Goal: Feedback & Contribution: Contribute content

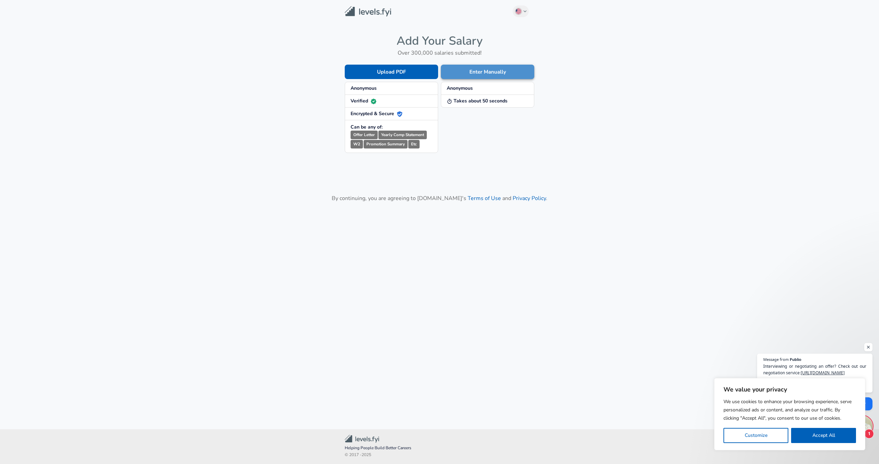
click at [474, 72] on button "Enter Manually" at bounding box center [487, 72] width 93 height 14
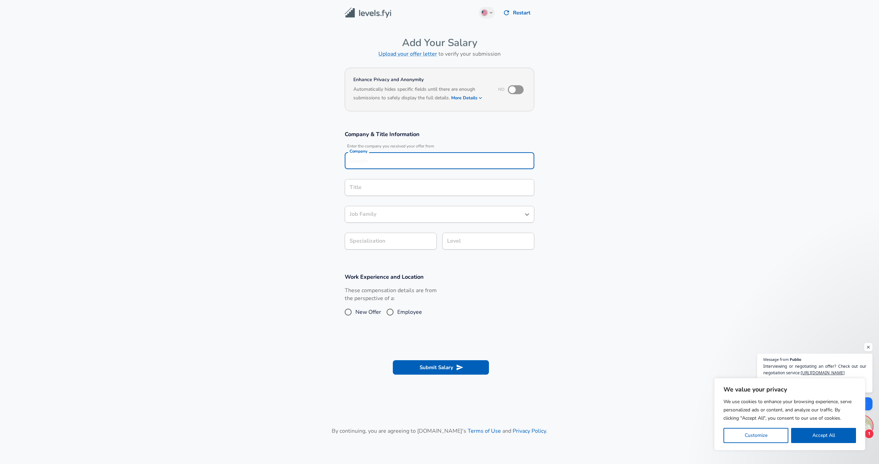
scroll to position [7, 0]
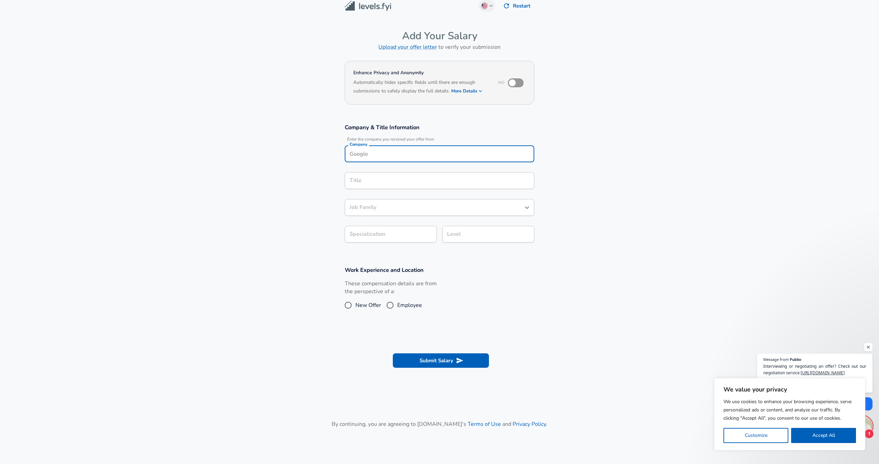
click at [424, 158] on div "Company" at bounding box center [440, 153] width 190 height 17
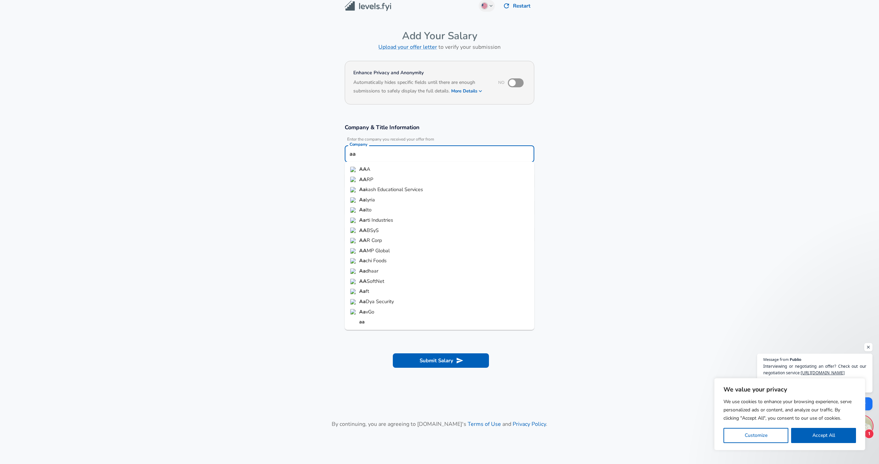
type input "a"
click at [384, 169] on li "Apple" at bounding box center [440, 169] width 190 height 10
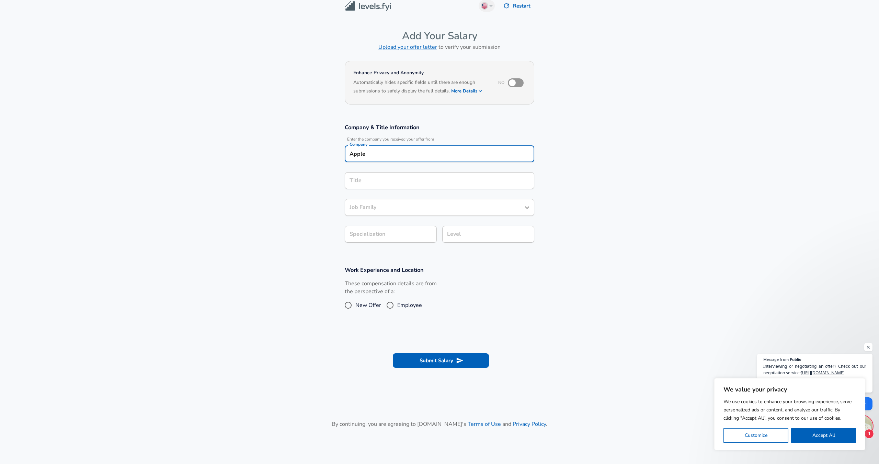
type input "Apple"
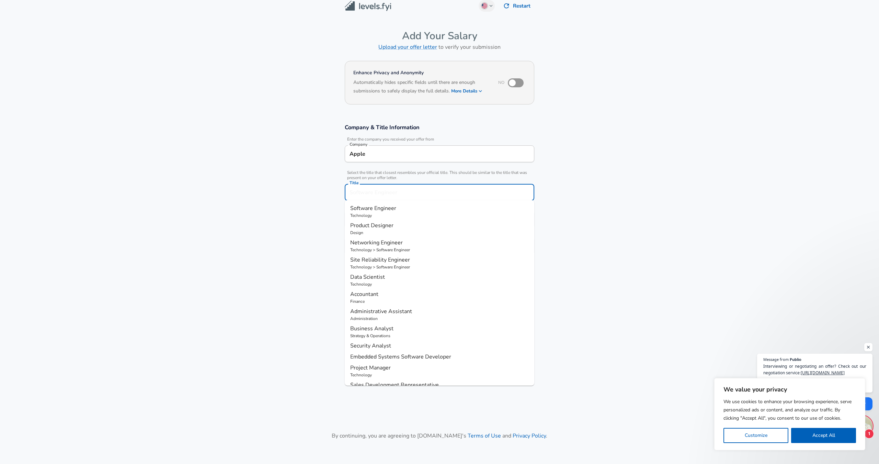
scroll to position [21, 0]
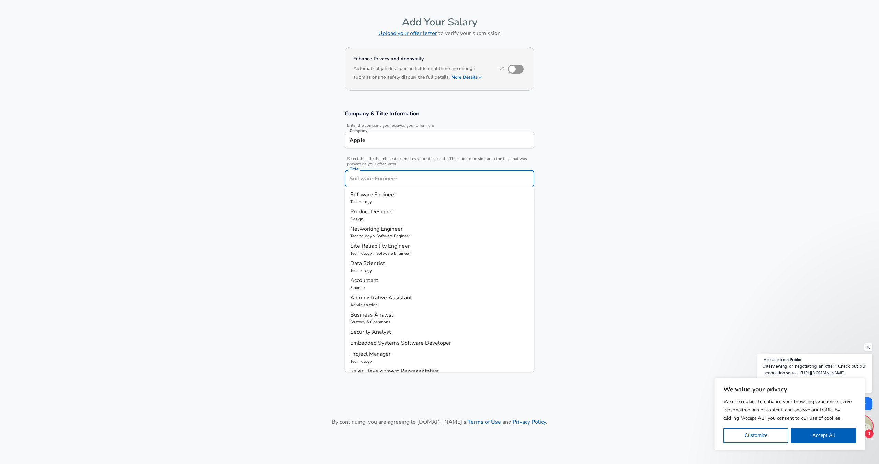
click at [384, 178] on input "Title" at bounding box center [439, 178] width 183 height 11
click at [392, 198] on span "Software Engineer" at bounding box center [373, 195] width 46 height 8
type input "Software Engineer"
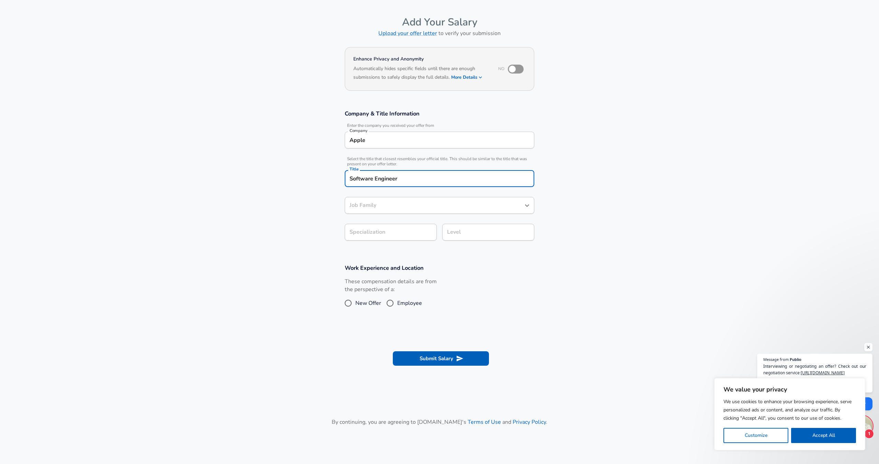
type input "Software Engineer"
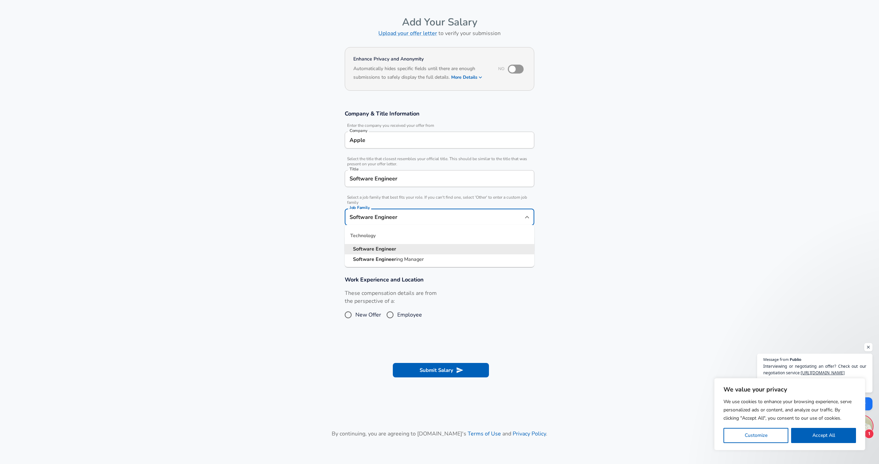
scroll to position [34, 0]
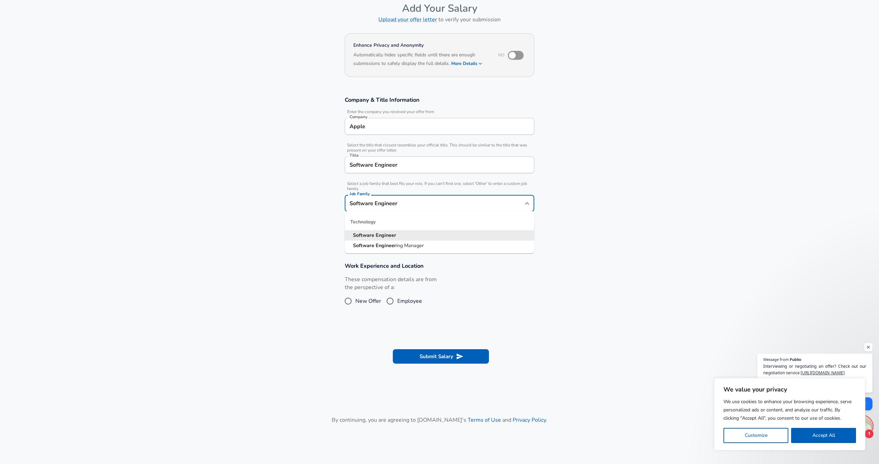
click at [397, 206] on input "Software Engineer" at bounding box center [434, 203] width 173 height 11
click at [651, 200] on section "Company & Title Information Enter the company you received your offer from Comp…" at bounding box center [439, 171] width 879 height 166
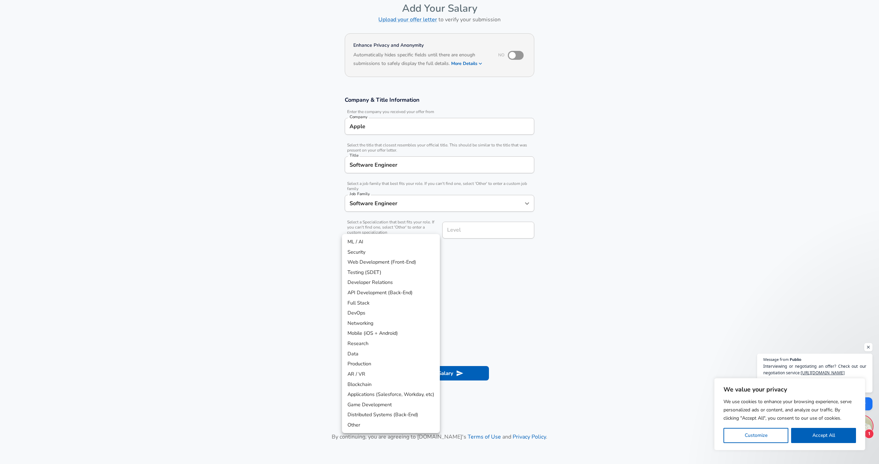
scroll to position [55, 0]
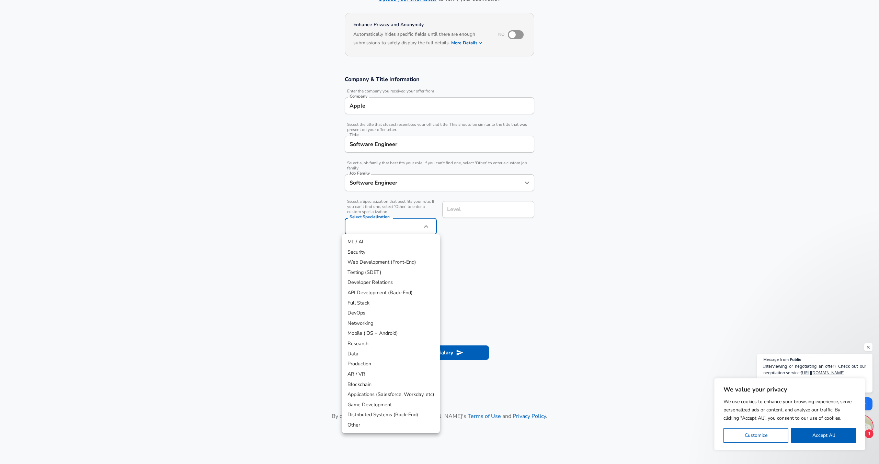
click at [410, 230] on body "We value your privacy We use cookies to enhance your browsing experience, serve…" at bounding box center [439, 177] width 879 height 464
click at [404, 245] on li "ML / AI" at bounding box center [391, 242] width 98 height 10
type input "ML / AI"
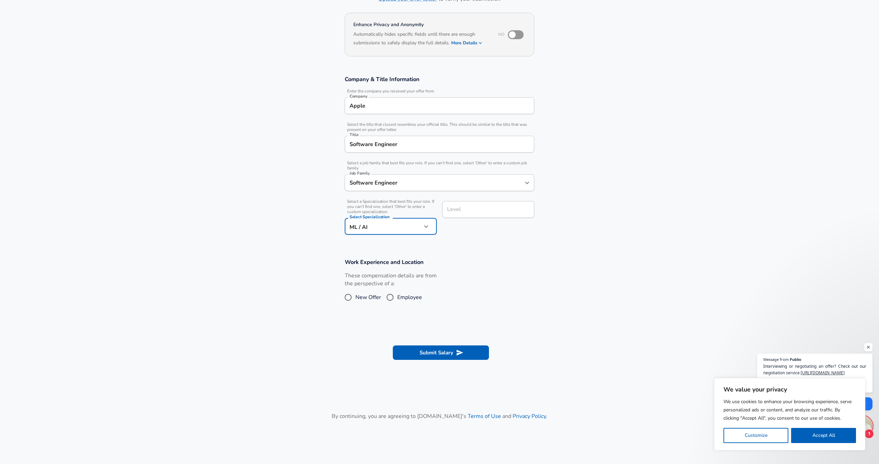
click at [481, 208] on input "Level" at bounding box center [489, 209] width 86 height 11
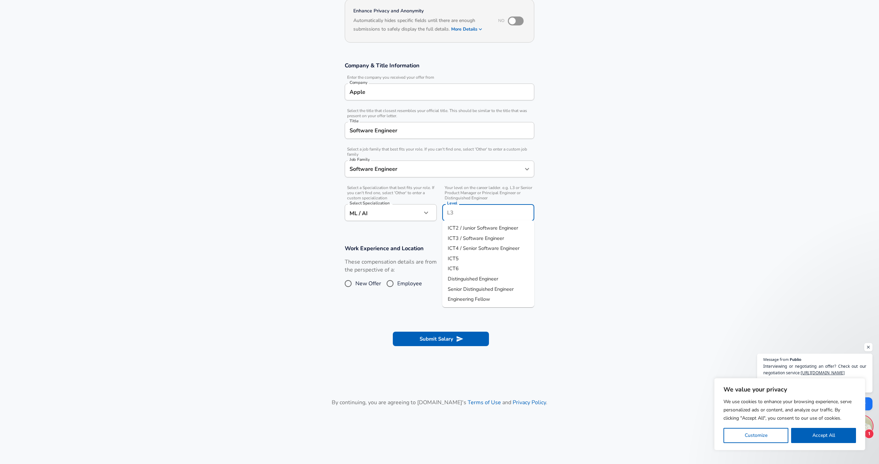
click at [483, 254] on li "ICT5" at bounding box center [488, 258] width 92 height 10
type input "ICT5"
click at [418, 283] on span "Employee" at bounding box center [409, 283] width 25 height 8
click at [397, 283] on input "Employee" at bounding box center [390, 283] width 14 height 11
radio input "true"
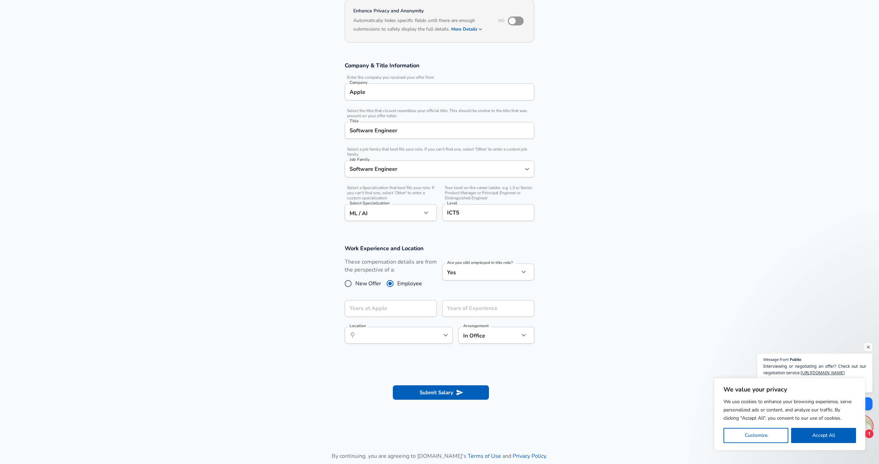
click at [473, 275] on body "We value your privacy We use cookies to enhance your browsing experience, serve…" at bounding box center [439, 163] width 879 height 464
click at [556, 230] on div at bounding box center [439, 232] width 879 height 464
click at [422, 306] on button "help" at bounding box center [427, 308] width 10 height 10
click at [396, 311] on input "Years at Apple" at bounding box center [383, 308] width 77 height 17
type input "5"
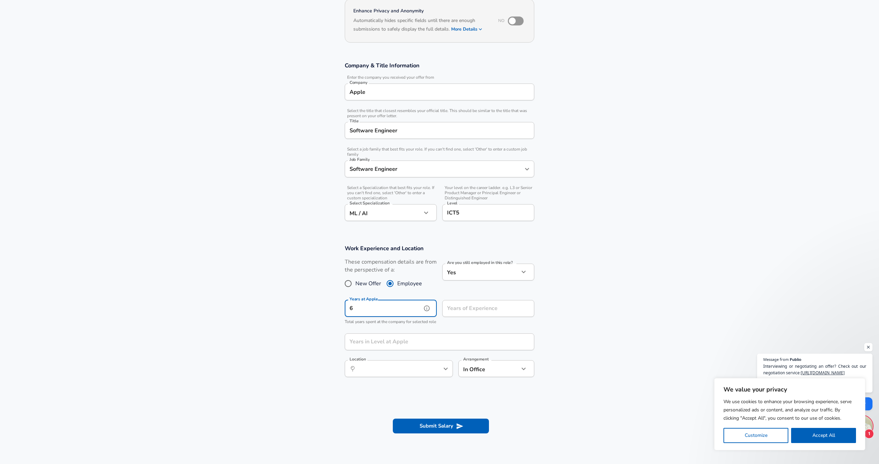
type input "6"
click at [462, 313] on input "Years of Experience" at bounding box center [480, 308] width 77 height 17
type input "6"
click at [412, 349] on input "Years in Level at Apple" at bounding box center [432, 341] width 174 height 17
type input "0"
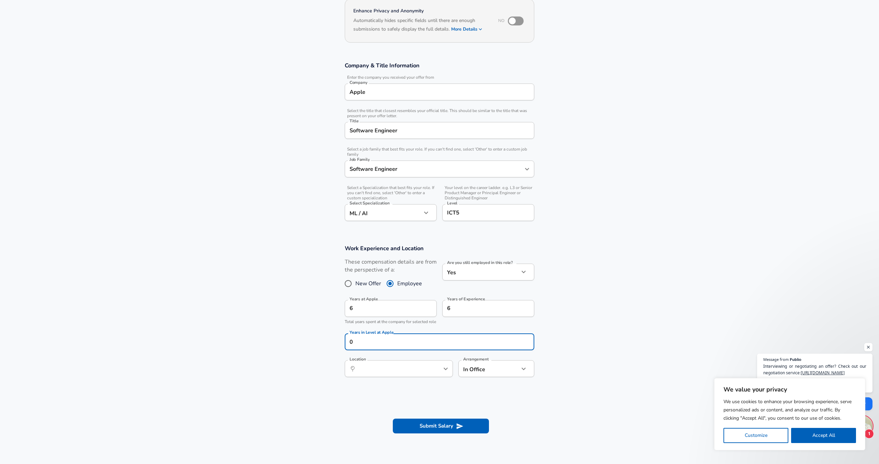
click at [622, 307] on section "Work Experience and Location These compensation details are from the perspectiv…" at bounding box center [439, 314] width 879 height 156
click at [404, 373] on input "Location" at bounding box center [391, 368] width 70 height 11
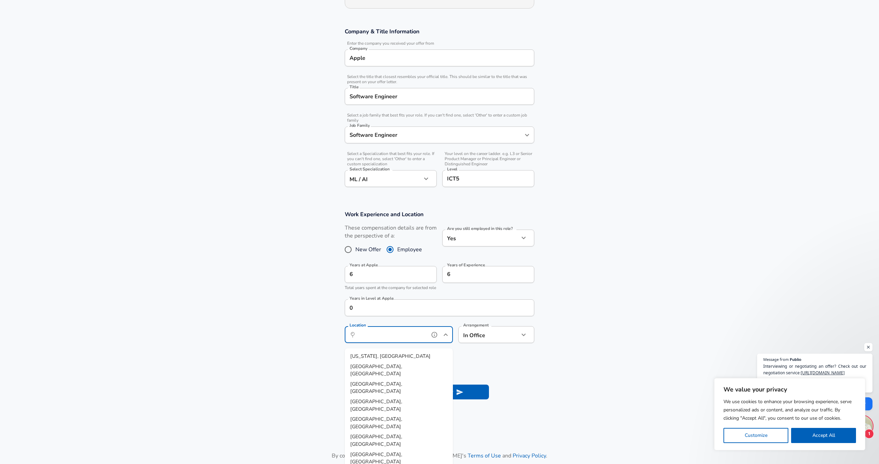
scroll to position [110, 0]
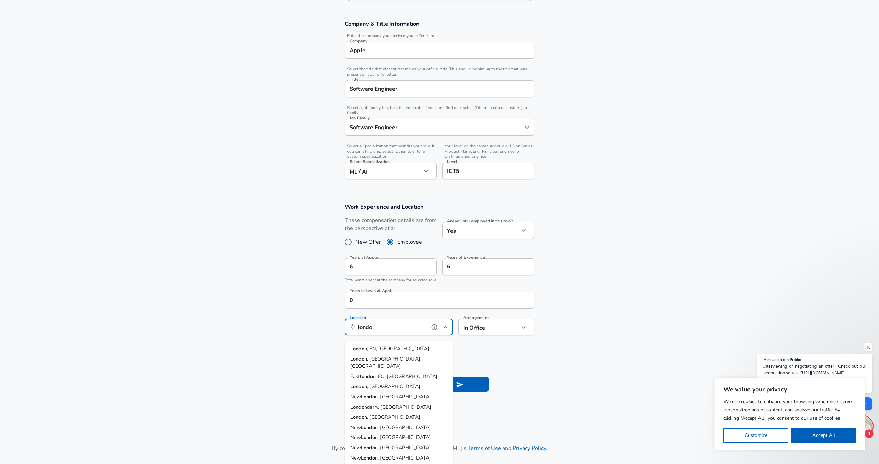
click at [393, 348] on span "n, EN, [GEOGRAPHIC_DATA]" at bounding box center [396, 348] width 65 height 7
type input "[GEOGRAPHIC_DATA], EN, [GEOGRAPHIC_DATA]"
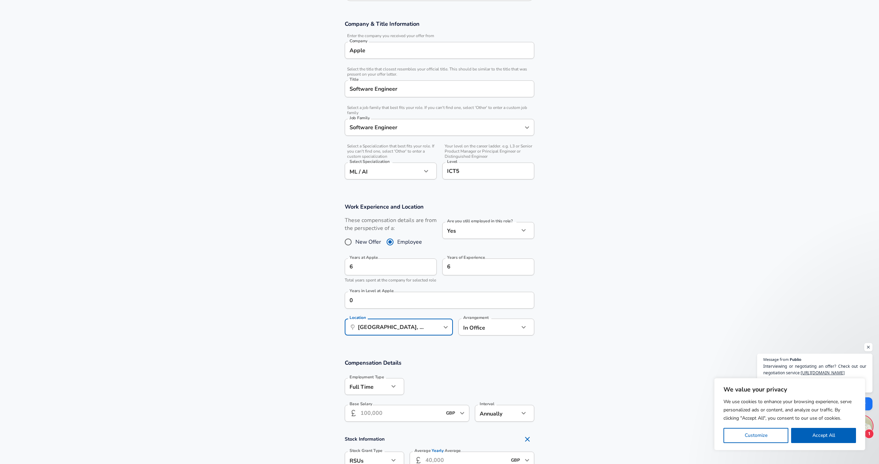
click at [499, 331] on body "We value your privacy We use cookies to enhance your browsing experience, serve…" at bounding box center [439, 122] width 879 height 464
click at [500, 371] on li "Hybrid" at bounding box center [497, 369] width 76 height 10
type input "hybrid"
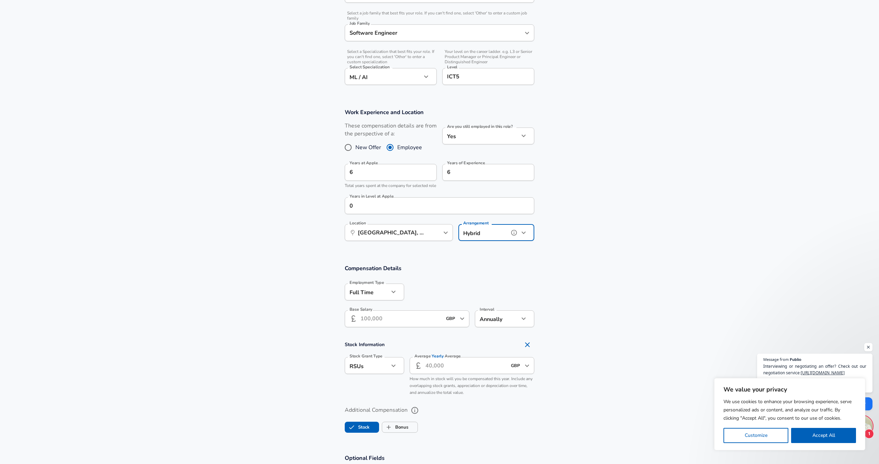
scroll to position [207, 0]
click at [390, 293] on icon "button" at bounding box center [394, 289] width 8 height 8
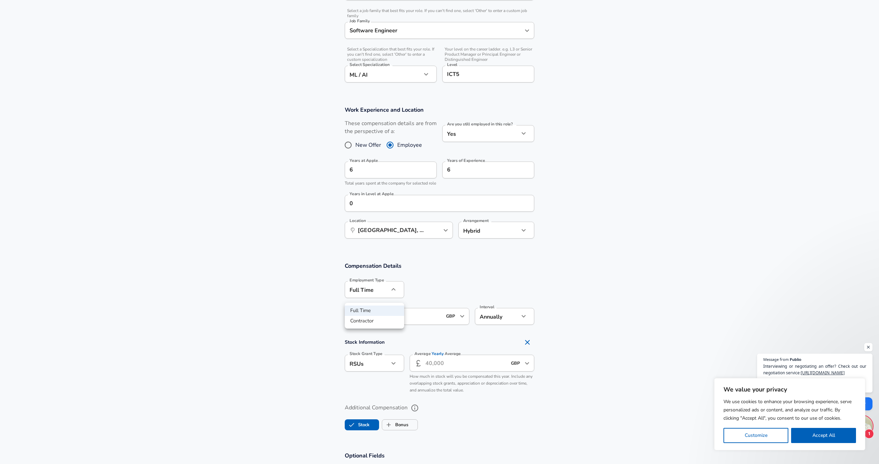
click at [469, 281] on div at bounding box center [439, 232] width 879 height 464
click at [417, 325] on input "Base Salary" at bounding box center [401, 316] width 81 height 17
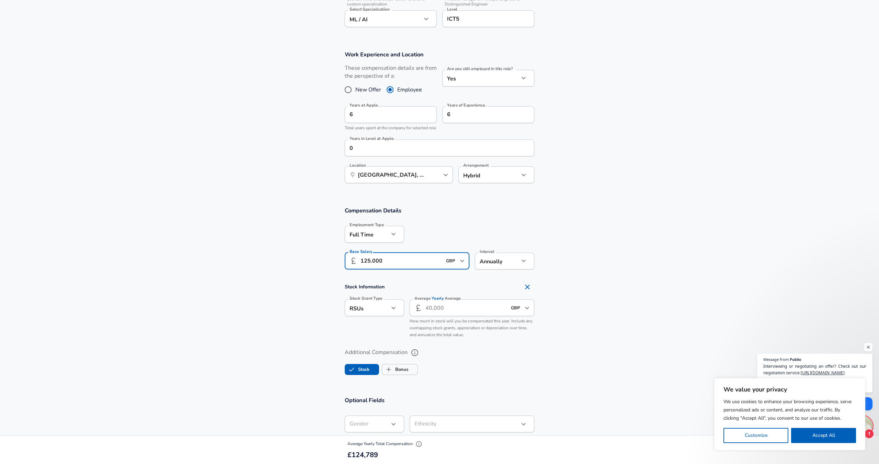
scroll to position [263, 0]
click at [369, 263] on input "125.000" at bounding box center [401, 260] width 81 height 17
type input "132.000"
click at [447, 314] on input "Average Yearly Average" at bounding box center [466, 307] width 81 height 17
type input "125.000"
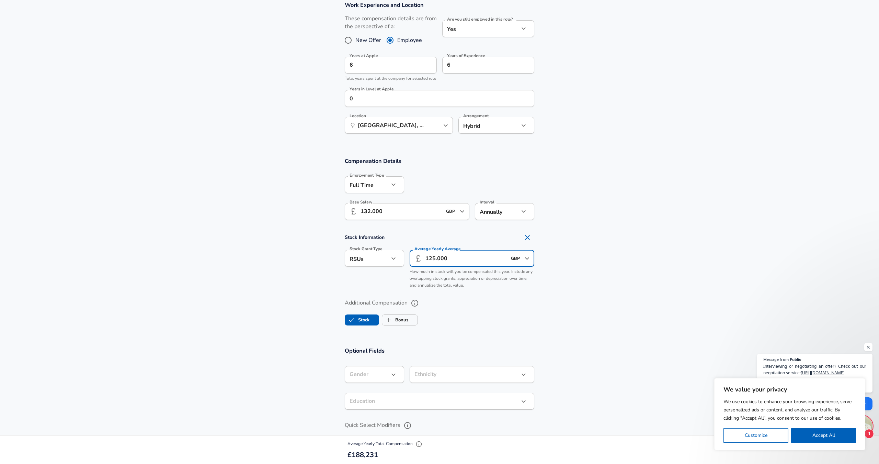
scroll to position [324, 0]
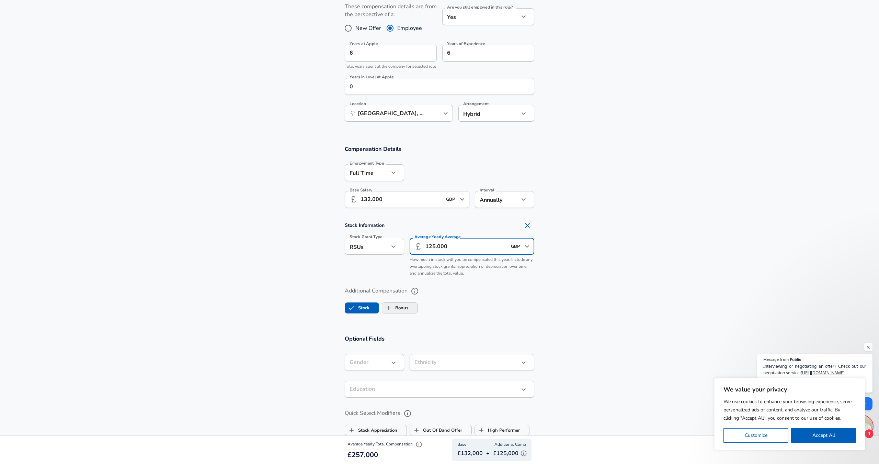
click at [400, 312] on label "Bonus" at bounding box center [395, 307] width 26 height 13
checkbox input "true"
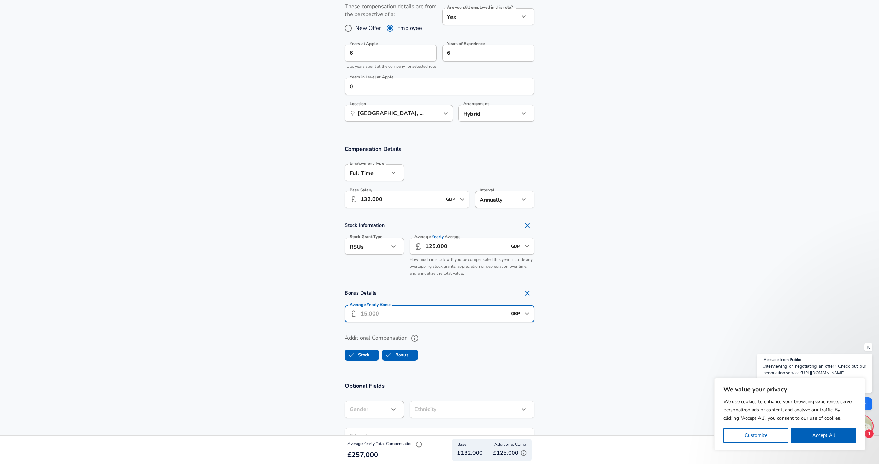
click at [387, 315] on input "Average Yearly Bonus" at bounding box center [434, 313] width 146 height 17
type input "20.000"
click at [367, 204] on input "132.000" at bounding box center [401, 199] width 81 height 17
type input "125.000"
drag, startPoint x: 429, startPoint y: 251, endPoint x: 435, endPoint y: 251, distance: 5.5
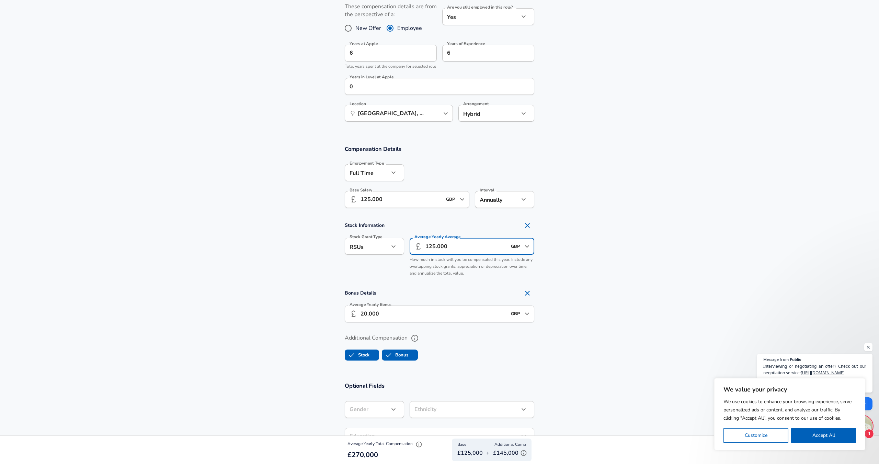
click at [435, 251] on input "125.000" at bounding box center [466, 246] width 81 height 17
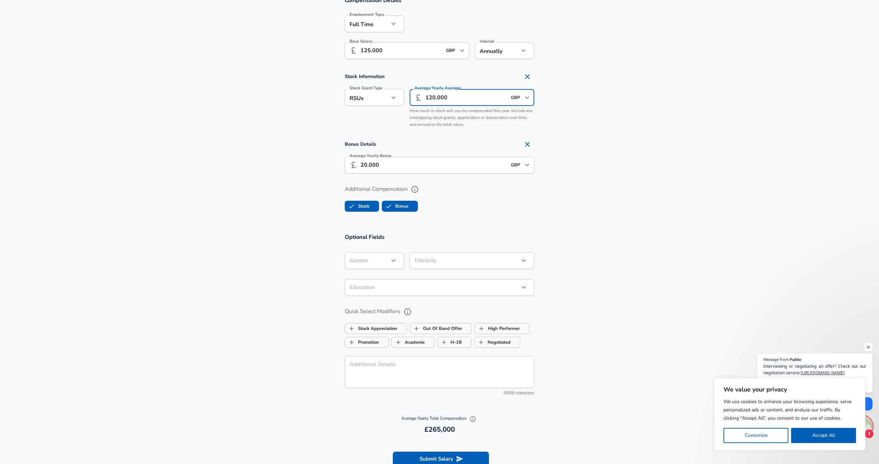
scroll to position [481, 0]
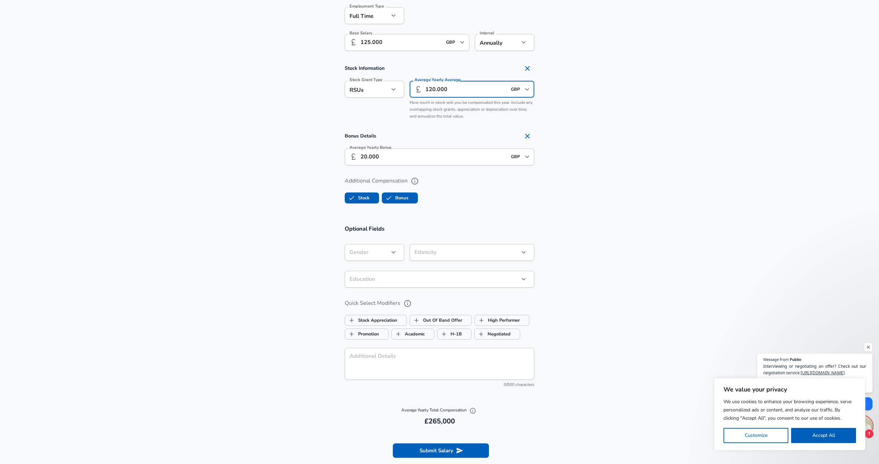
type input "120.000"
click at [536, 233] on div at bounding box center [439, 232] width 879 height 464
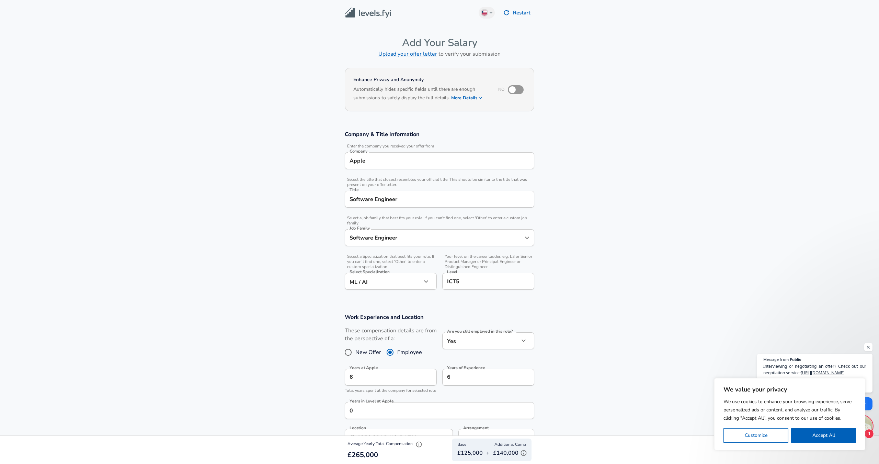
scroll to position [0, 0]
click at [519, 91] on input "checkbox" at bounding box center [512, 89] width 39 height 13
click at [516, 87] on input "checkbox" at bounding box center [519, 89] width 39 height 13
checkbox input "false"
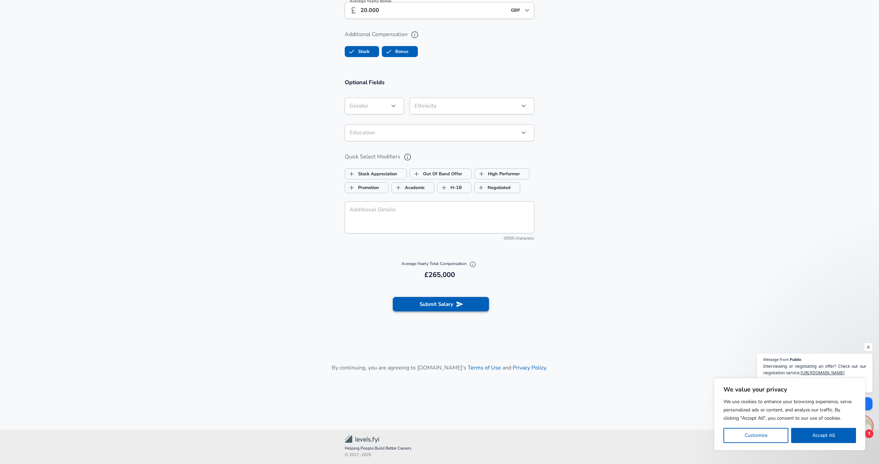
scroll to position [630, 0]
click at [457, 304] on icon "submit" at bounding box center [460, 304] width 8 height 8
